Goal: Find specific page/section: Find specific page/section

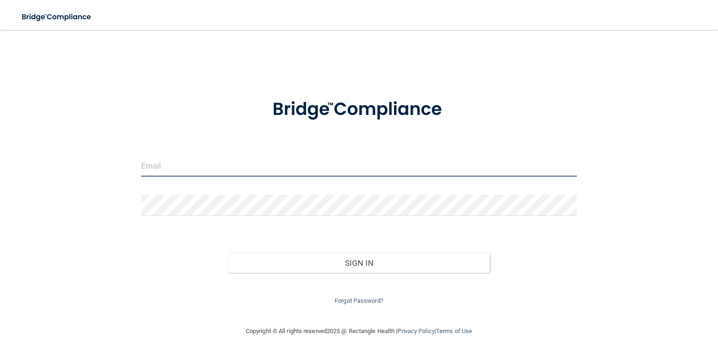
click at [229, 166] on input "email" at bounding box center [359, 166] width 436 height 21
click at [202, 65] on div "Invalid email/password. You don't have permission to access that page. Sign In …" at bounding box center [359, 177] width 681 height 277
click at [211, 165] on input "email" at bounding box center [359, 166] width 436 height 21
type input "[PERSON_NAME][EMAIL_ADDRESS][PERSON_NAME][DOMAIN_NAME]"
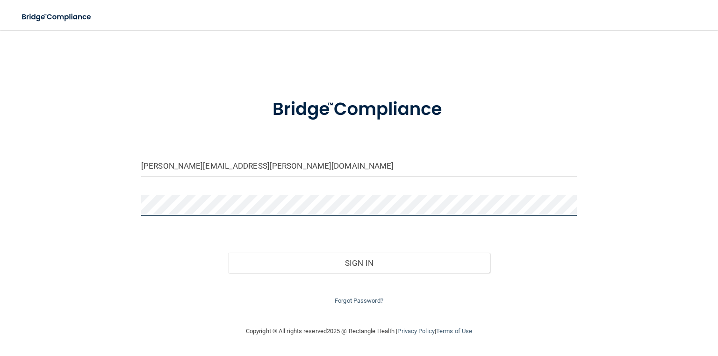
click at [228, 253] on button "Sign In" at bounding box center [358, 263] width 261 height 21
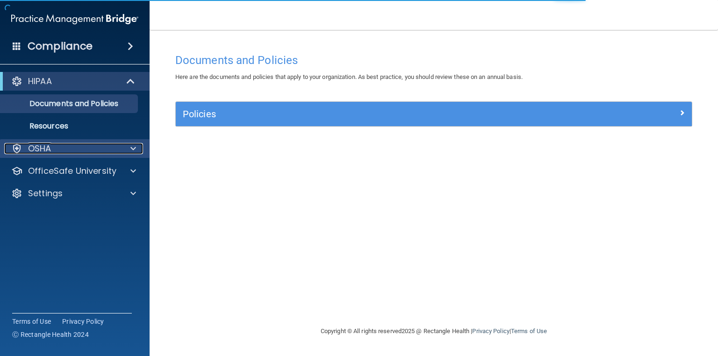
click at [88, 150] on div "OSHA" at bounding box center [62, 148] width 116 height 11
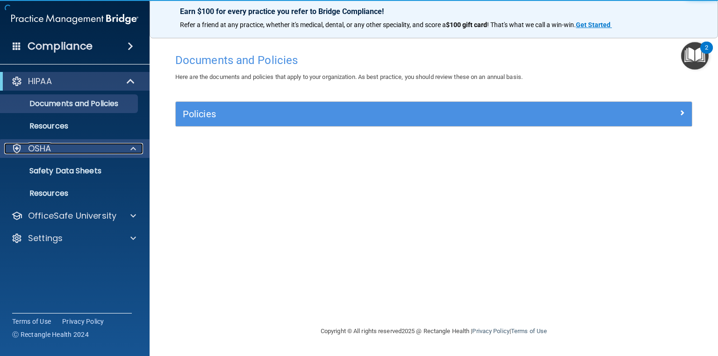
click at [88, 150] on div "OSHA" at bounding box center [62, 148] width 116 height 11
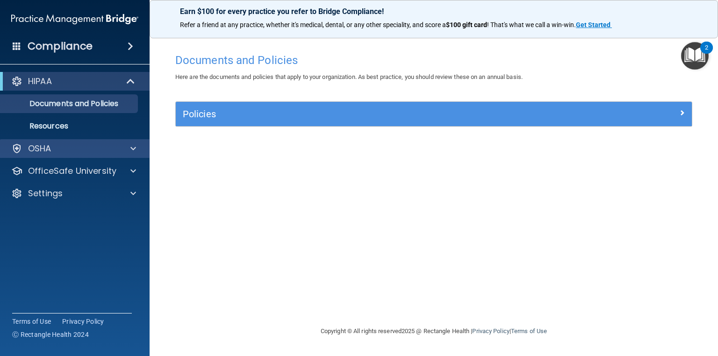
click at [79, 155] on div "OSHA" at bounding box center [75, 148] width 150 height 19
click at [80, 151] on div "OSHA" at bounding box center [62, 148] width 116 height 11
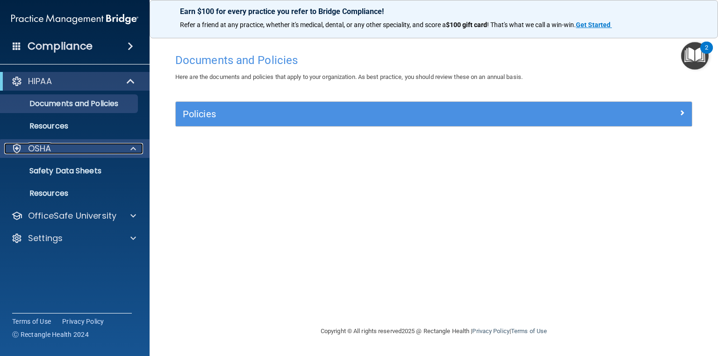
click at [80, 146] on div "OSHA" at bounding box center [62, 148] width 116 height 11
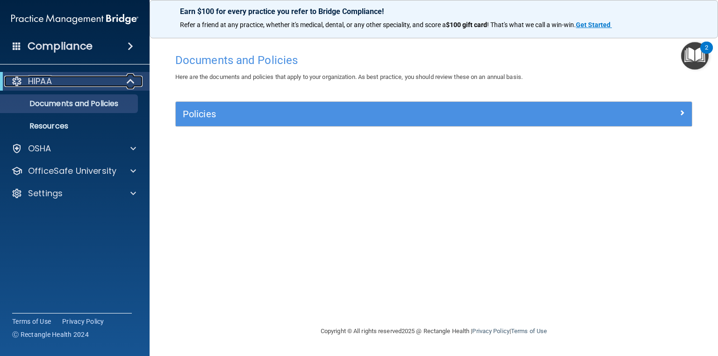
click at [101, 86] on div "HIPAA" at bounding box center [61, 81] width 115 height 11
